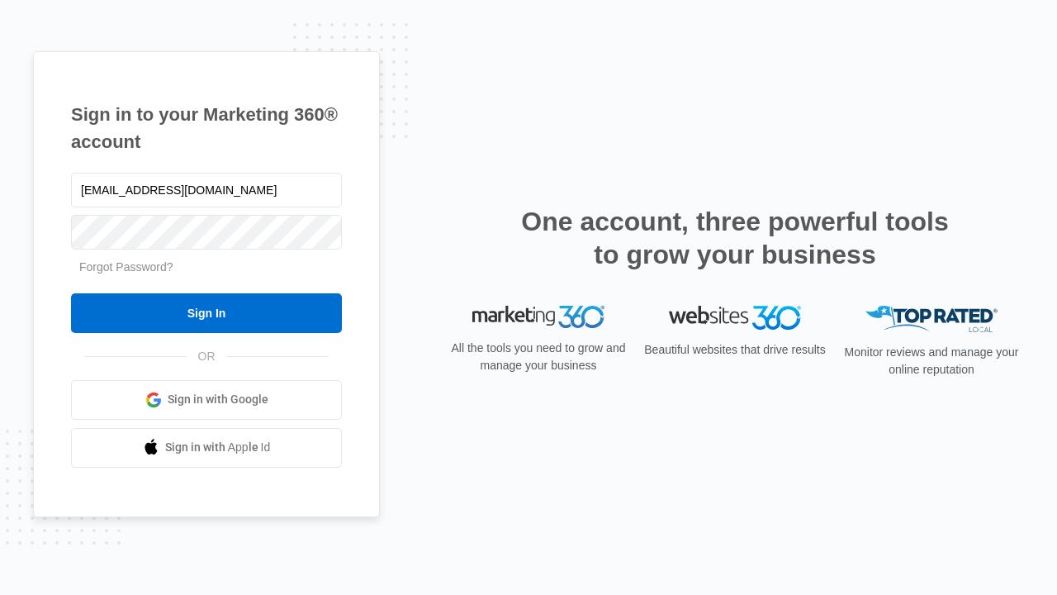
type input "[EMAIL_ADDRESS][DOMAIN_NAME]"
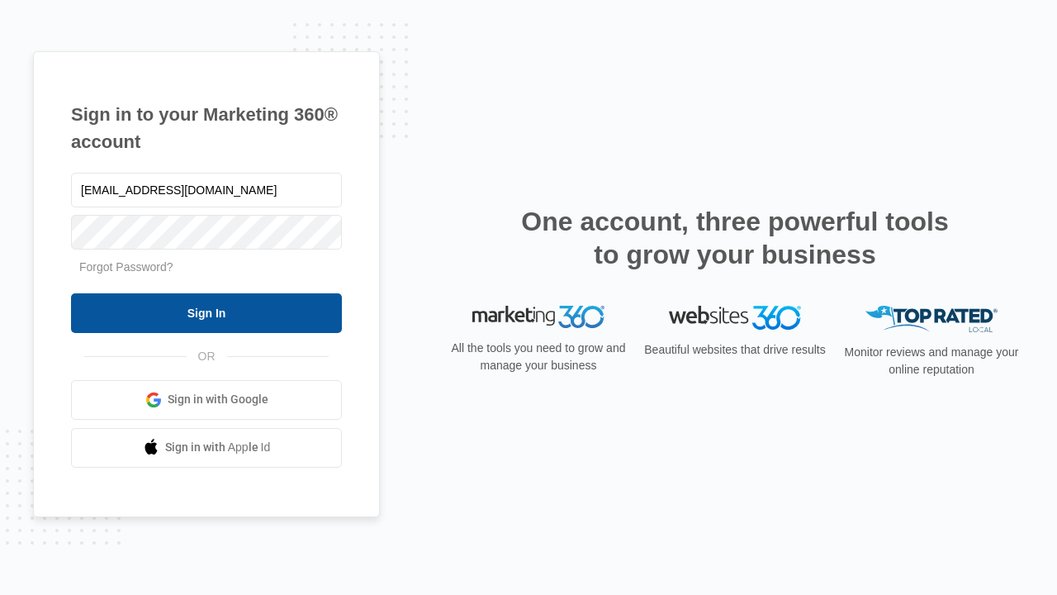
click at [206, 312] on input "Sign In" at bounding box center [206, 313] width 271 height 40
